Goal: Unclear

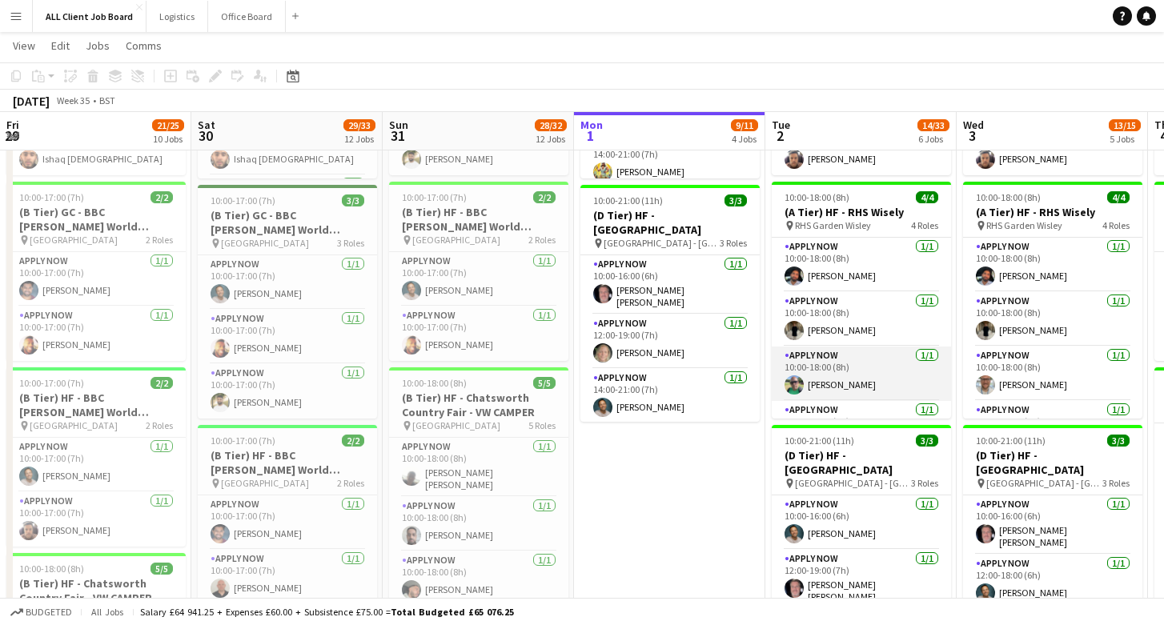
scroll to position [1, 0]
